Goal: Task Accomplishment & Management: Manage account settings

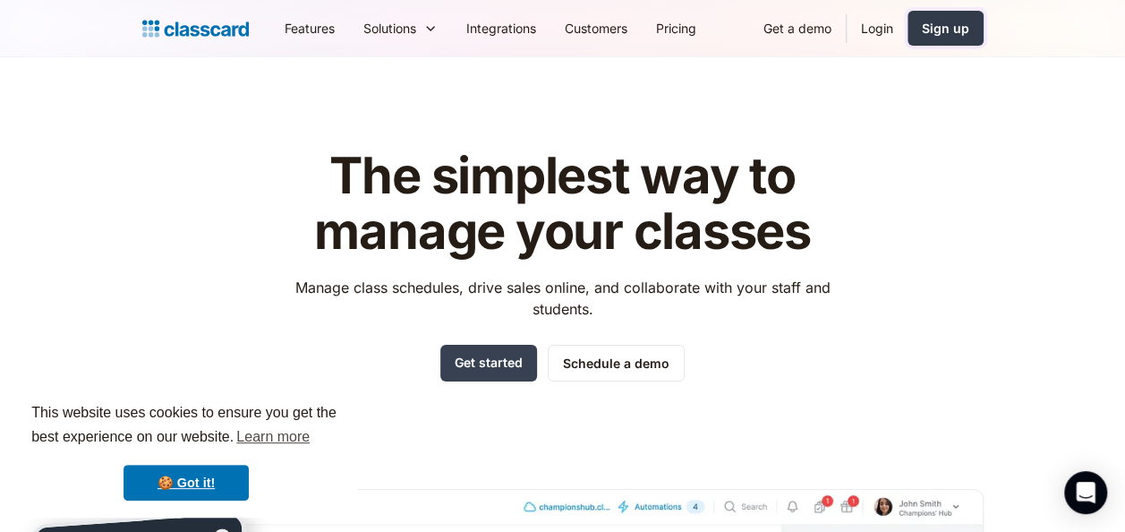
click at [947, 27] on div "Sign up" at bounding box center [945, 28] width 47 height 19
click at [887, 34] on link "Login" at bounding box center [877, 28] width 61 height 40
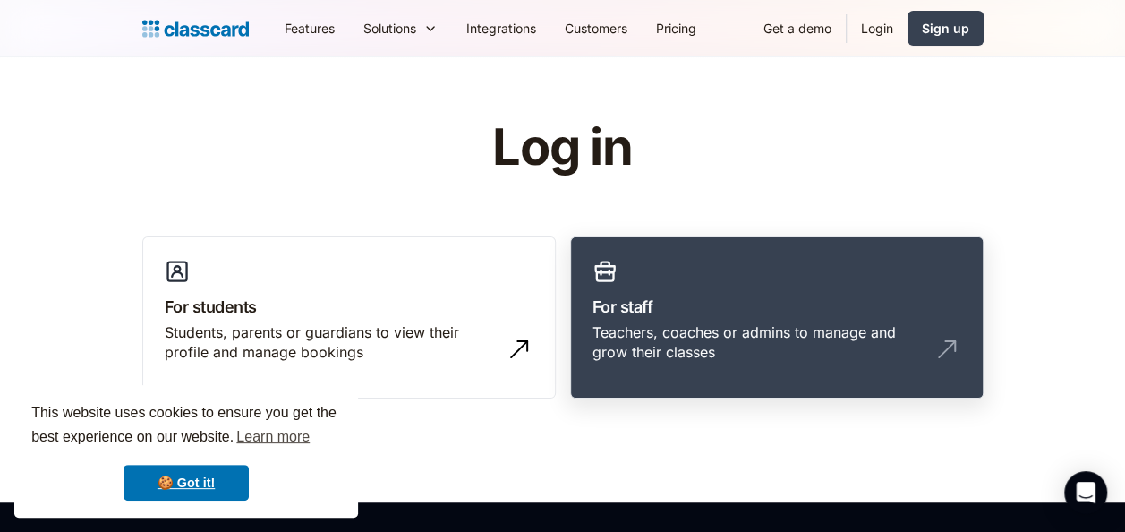
click at [719, 328] on div "Teachers, coaches or admins to manage and grow their classes" at bounding box center [759, 342] width 333 height 40
